Goal: Information Seeking & Learning: Learn about a topic

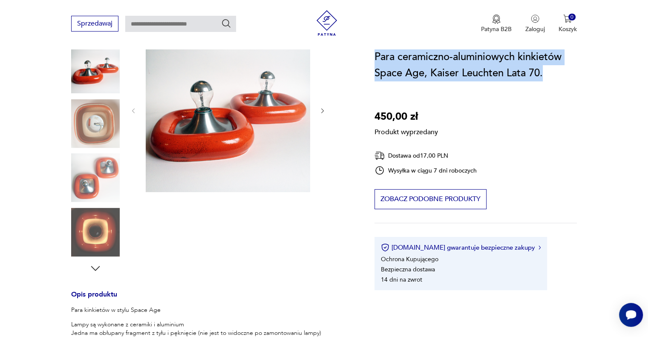
scroll to position [128, 0]
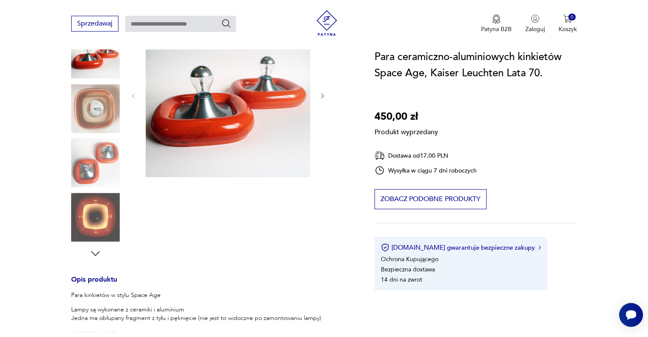
click at [94, 252] on div "Produkt wyprzedany Opis produktu Para kinkietów w stylu Space Age Lampy są wyko…" at bounding box center [212, 230] width 283 height 434
click at [96, 250] on div "Produkt wyprzedany Opis produktu Para kinkietów w stylu Space Age Lampy są wyko…" at bounding box center [212, 230] width 283 height 434
click at [320, 96] on div "Produkt wyprzedany Opis produktu Para kinkietów w stylu Space Age Lampy są wyko…" at bounding box center [212, 230] width 283 height 434
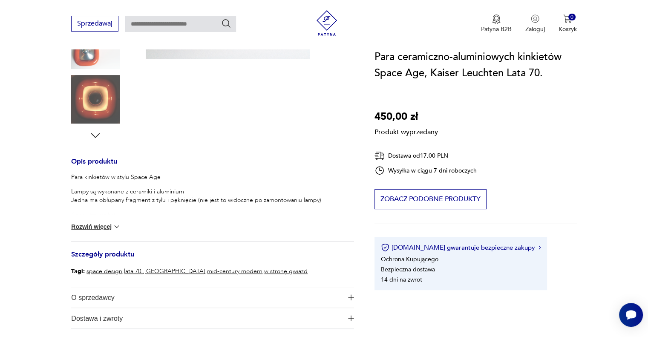
scroll to position [256, 0]
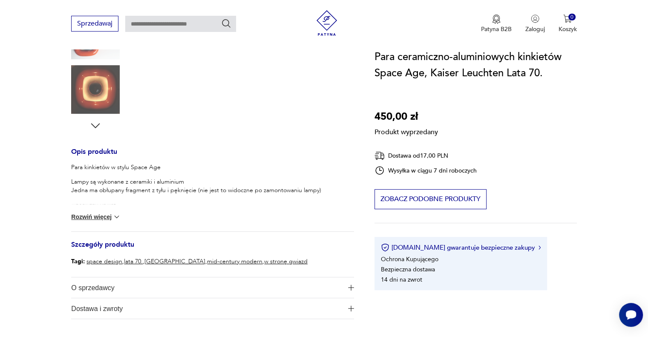
click at [81, 217] on button "Rozwiń więcej" at bounding box center [95, 217] width 49 height 9
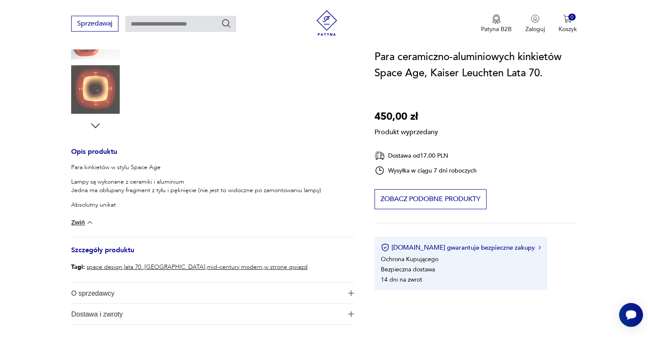
scroll to position [128, 0]
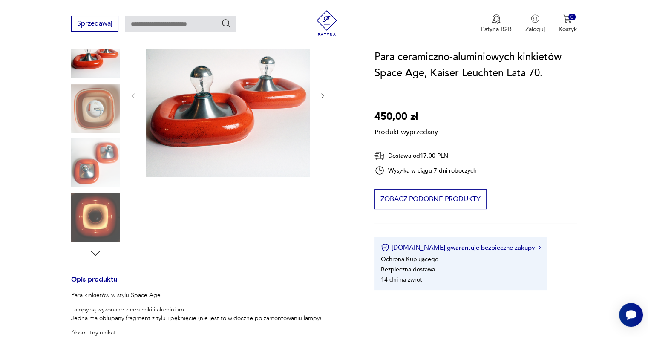
click at [85, 177] on div "Produkt wyprzedany Opis produktu Para kinkietów w stylu Space Age Lampy są wyko…" at bounding box center [212, 233] width 283 height 440
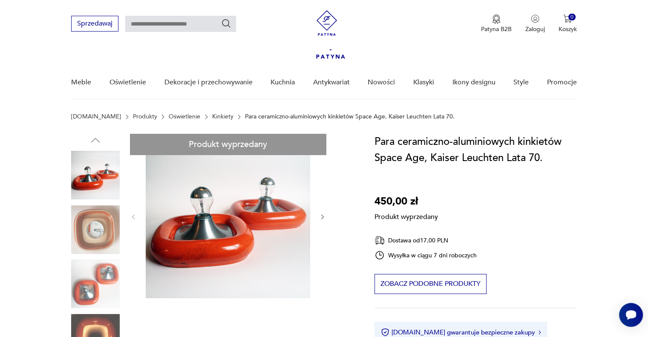
scroll to position [0, 0]
